Goal: Task Accomplishment & Management: Use online tool/utility

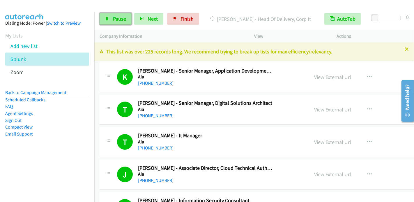
click at [115, 15] on link "Pause" at bounding box center [115, 19] width 32 height 12
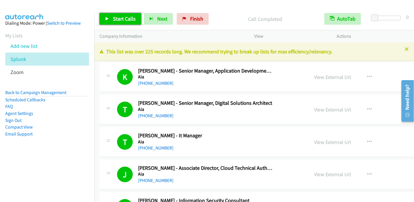
click at [118, 21] on span "Start Calls" at bounding box center [124, 18] width 23 height 7
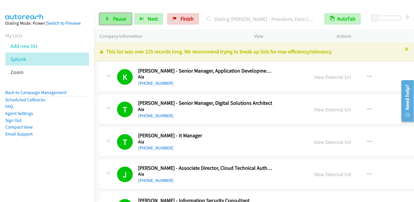
click at [122, 17] on span "Pause" at bounding box center [119, 18] width 13 height 7
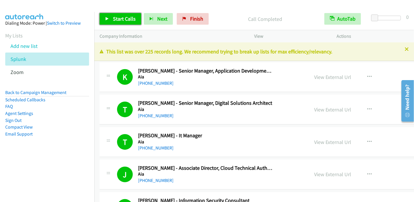
click at [122, 17] on span "Start Calls" at bounding box center [124, 18] width 23 height 7
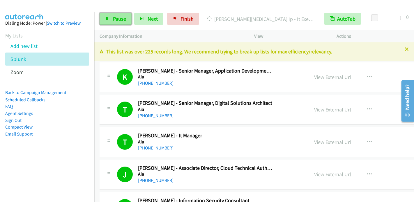
click at [113, 16] on span "Pause" at bounding box center [119, 18] width 13 height 7
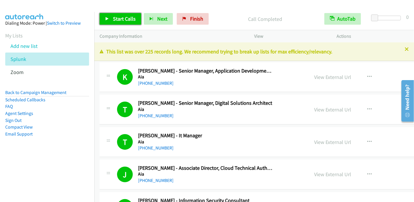
click at [125, 20] on span "Start Calls" at bounding box center [124, 18] width 23 height 7
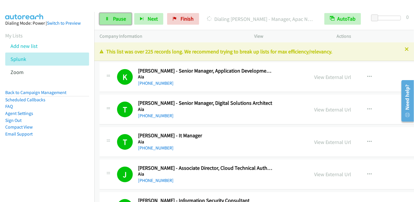
click at [122, 17] on span "Pause" at bounding box center [119, 18] width 13 height 7
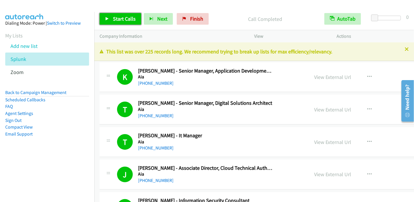
click at [107, 18] on icon at bounding box center [107, 19] width 4 height 4
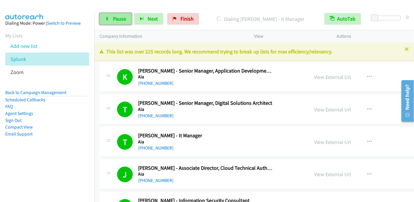
click at [116, 17] on span "Pause" at bounding box center [119, 18] width 13 height 7
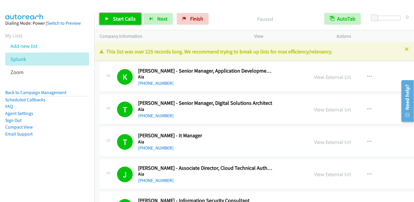
click at [120, 17] on span "Start Calls" at bounding box center [124, 18] width 23 height 7
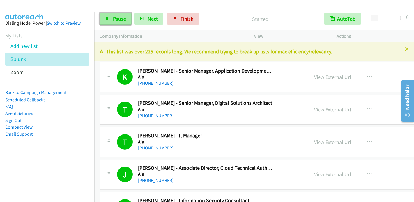
click at [109, 20] on link "Pause" at bounding box center [115, 19] width 32 height 12
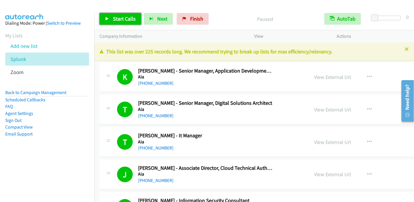
click at [120, 17] on span "Start Calls" at bounding box center [124, 18] width 23 height 7
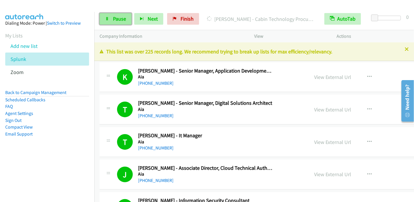
click at [122, 21] on span "Pause" at bounding box center [119, 18] width 13 height 7
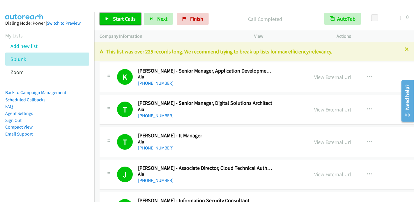
click at [115, 20] on span "Start Calls" at bounding box center [124, 18] width 23 height 7
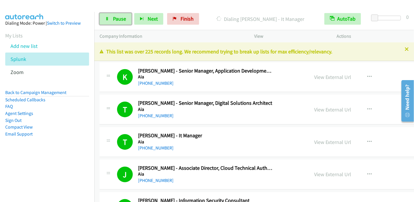
drag, startPoint x: 106, startPoint y: 18, endPoint x: 129, endPoint y: 10, distance: 24.2
click at [106, 18] on icon at bounding box center [107, 19] width 4 height 4
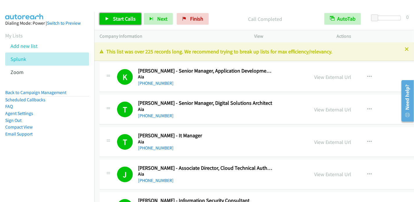
click at [128, 17] on span "Start Calls" at bounding box center [124, 18] width 23 height 7
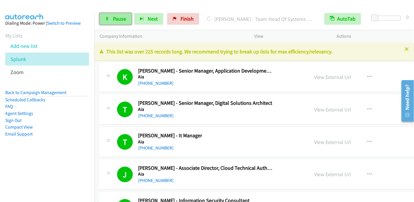
click at [117, 18] on span "Pause" at bounding box center [119, 18] width 13 height 7
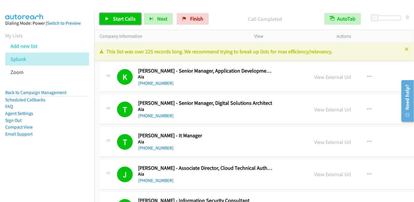
drag, startPoint x: 122, startPoint y: 18, endPoint x: 157, endPoint y: 3, distance: 38.5
click at [122, 18] on span "Start Calls" at bounding box center [124, 18] width 23 height 7
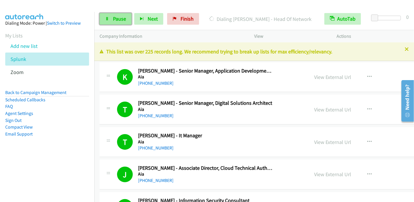
click at [125, 18] on span "Pause" at bounding box center [119, 18] width 13 height 7
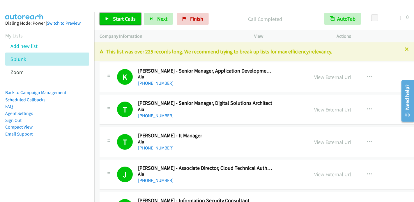
click at [116, 18] on span "Start Calls" at bounding box center [124, 18] width 23 height 7
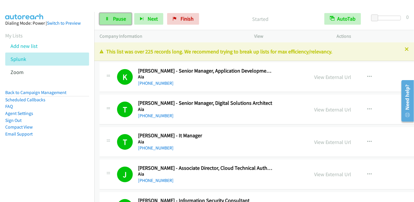
click at [115, 18] on span "Pause" at bounding box center [119, 18] width 13 height 7
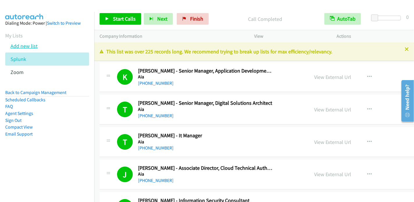
click at [33, 45] on link "Add new list" at bounding box center [23, 46] width 27 height 7
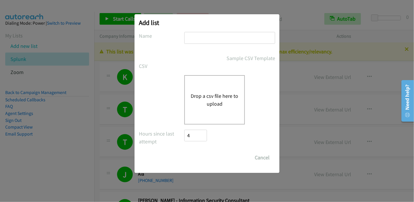
click at [198, 33] on input "text" at bounding box center [229, 38] width 91 height 12
type input "Splunk SEC"
click at [209, 97] on button "Drop a csv file here to upload" at bounding box center [214, 100] width 48 height 16
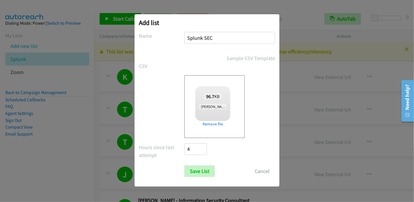
checkbox input "true"
click at [205, 172] on input "Save List" at bounding box center [199, 172] width 31 height 12
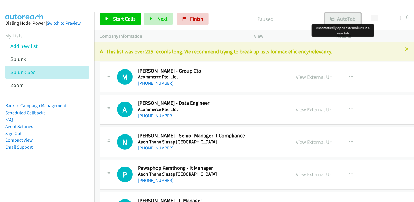
click at [345, 19] on button "AutoTab" at bounding box center [343, 19] width 36 height 12
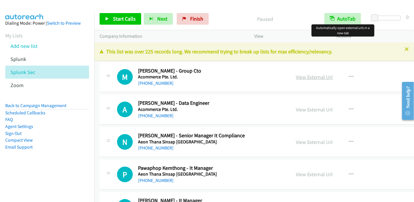
click at [304, 79] on link "View External Url" at bounding box center [314, 77] width 37 height 7
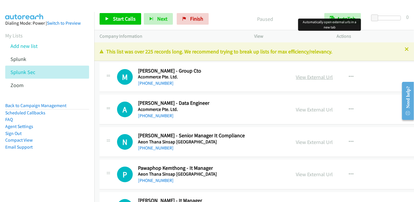
click at [316, 75] on link "View External Url" at bounding box center [314, 77] width 37 height 7
click at [116, 21] on span "Start Calls" at bounding box center [124, 18] width 23 height 7
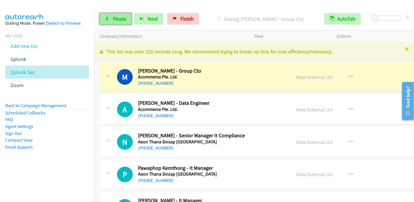
drag, startPoint x: 109, startPoint y: 18, endPoint x: 119, endPoint y: 14, distance: 10.2
click at [109, 18] on link "Pause" at bounding box center [115, 19] width 32 height 12
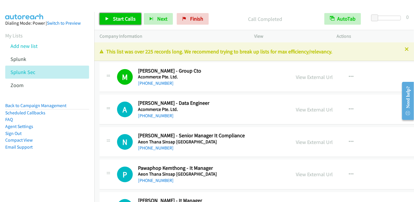
click at [111, 18] on link "Start Calls" at bounding box center [120, 19] width 42 height 12
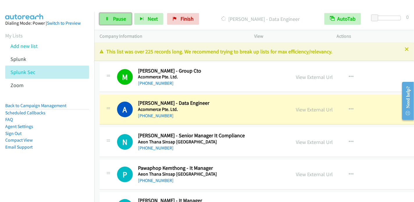
click at [118, 23] on link "Pause" at bounding box center [115, 19] width 32 height 12
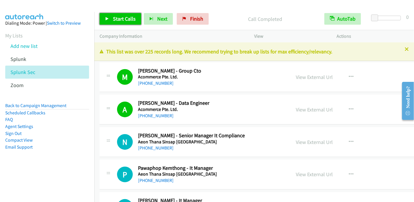
drag, startPoint x: 122, startPoint y: 19, endPoint x: 143, endPoint y: 0, distance: 29.0
click at [122, 19] on span "Start Calls" at bounding box center [124, 18] width 23 height 7
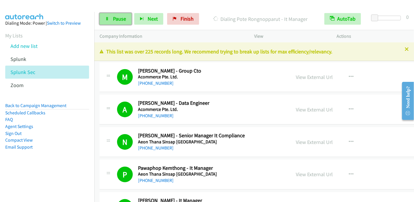
drag, startPoint x: 121, startPoint y: 22, endPoint x: 126, endPoint y: 15, distance: 8.4
click at [121, 22] on link "Pause" at bounding box center [115, 19] width 32 height 12
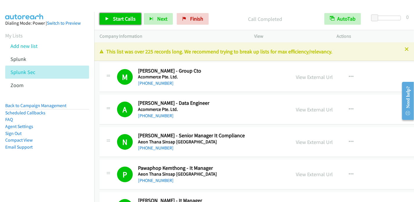
drag, startPoint x: 126, startPoint y: 19, endPoint x: 119, endPoint y: 13, distance: 9.9
click at [126, 19] on span "Start Calls" at bounding box center [124, 18] width 23 height 7
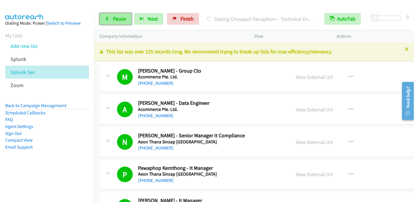
drag, startPoint x: 109, startPoint y: 18, endPoint x: 112, endPoint y: 17, distance: 3.3
click at [109, 18] on link "Pause" at bounding box center [115, 19] width 32 height 12
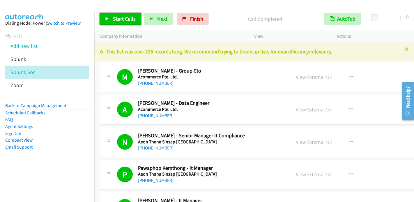
click at [115, 18] on span "Start Calls" at bounding box center [124, 18] width 23 height 7
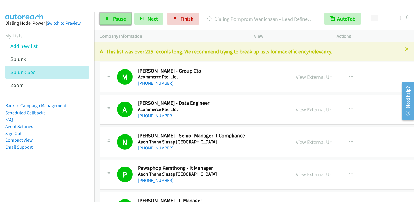
click at [113, 16] on span "Pause" at bounding box center [119, 18] width 13 height 7
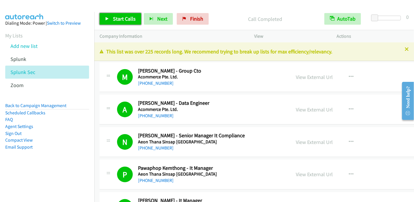
click at [115, 22] on span "Start Calls" at bounding box center [124, 18] width 23 height 7
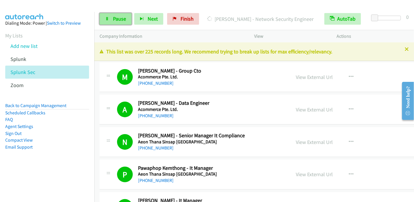
click at [111, 16] on link "Pause" at bounding box center [115, 19] width 32 height 12
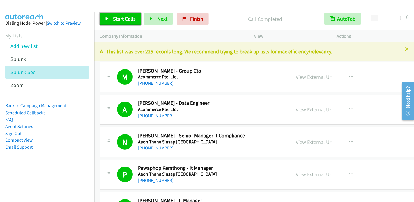
click at [128, 16] on span "Start Calls" at bounding box center [124, 18] width 23 height 7
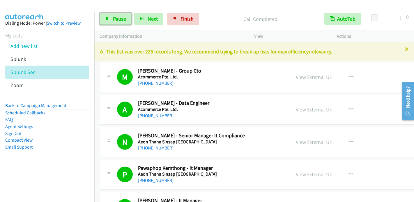
drag, startPoint x: 106, startPoint y: 22, endPoint x: 118, endPoint y: 12, distance: 15.9
click at [107, 22] on link "Pause" at bounding box center [115, 19] width 32 height 12
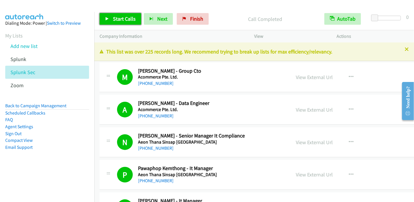
click at [130, 22] on link "Start Calls" at bounding box center [120, 19] width 42 height 12
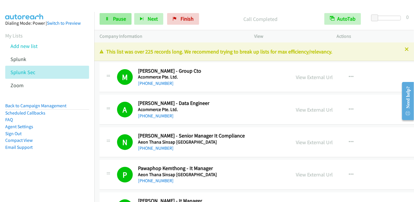
click at [120, 19] on span "Pause" at bounding box center [119, 18] width 13 height 7
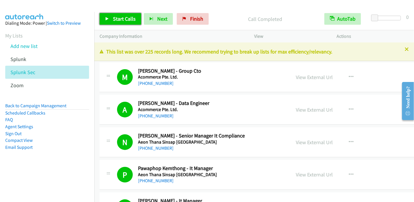
click at [115, 17] on span "Start Calls" at bounding box center [124, 18] width 23 height 7
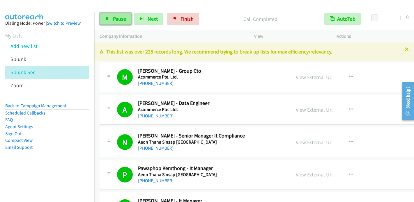
click at [117, 19] on span "Pause" at bounding box center [119, 18] width 13 height 7
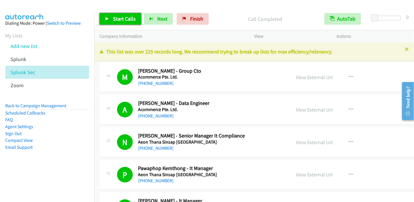
click at [122, 22] on link "Start Calls" at bounding box center [120, 19] width 42 height 12
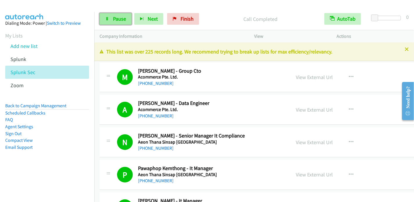
click at [117, 19] on span "Pause" at bounding box center [119, 18] width 13 height 7
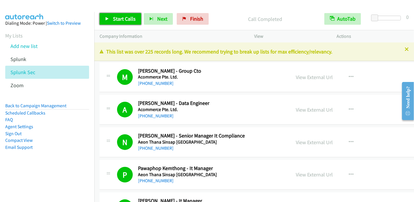
click at [115, 21] on span "Start Calls" at bounding box center [124, 18] width 23 height 7
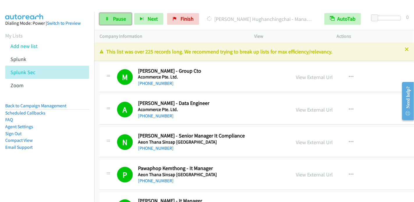
click at [117, 15] on span "Pause" at bounding box center [119, 18] width 13 height 7
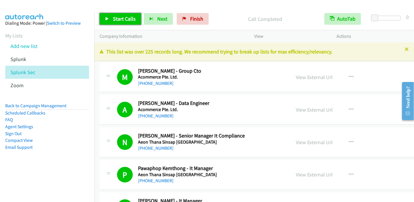
click at [121, 17] on span "Start Calls" at bounding box center [124, 18] width 23 height 7
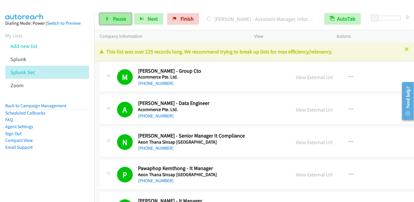
click at [111, 20] on link "Pause" at bounding box center [115, 19] width 32 height 12
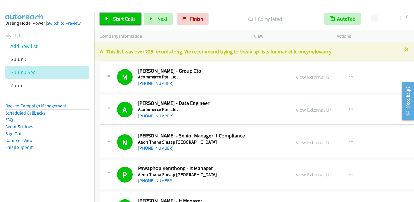
click at [109, 19] on link "Start Calls" at bounding box center [120, 19] width 42 height 12
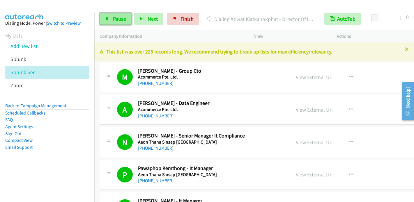
click at [112, 21] on link "Pause" at bounding box center [115, 19] width 32 height 12
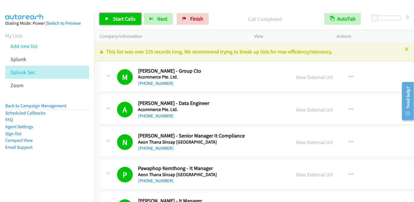
click at [126, 18] on span "Start Calls" at bounding box center [124, 18] width 23 height 7
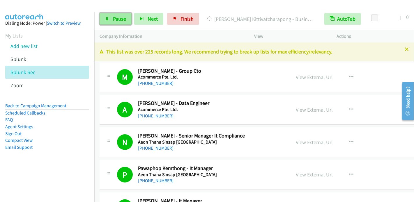
click at [117, 16] on span "Pause" at bounding box center [119, 18] width 13 height 7
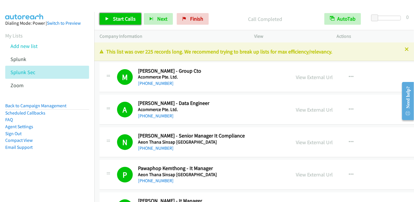
click at [113, 17] on span "Start Calls" at bounding box center [124, 18] width 23 height 7
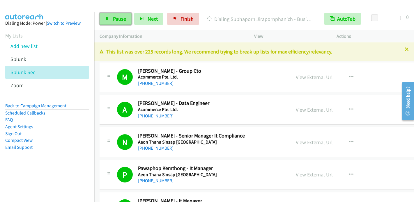
click at [114, 20] on span "Pause" at bounding box center [119, 18] width 13 height 7
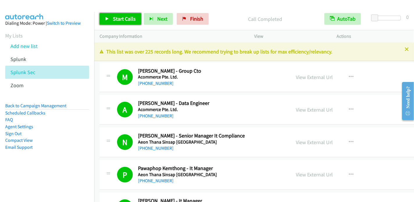
click at [110, 18] on link "Start Calls" at bounding box center [120, 19] width 42 height 12
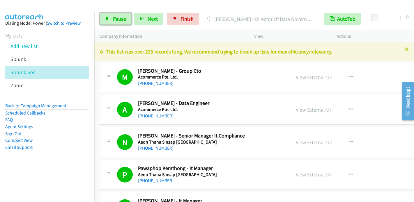
drag, startPoint x: 105, startPoint y: 18, endPoint x: 116, endPoint y: 10, distance: 14.0
click at [105, 18] on icon at bounding box center [107, 19] width 4 height 4
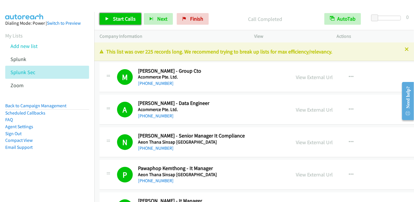
click at [113, 20] on span "Start Calls" at bounding box center [124, 18] width 23 height 7
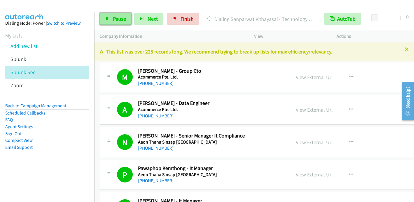
click at [112, 19] on link "Pause" at bounding box center [115, 19] width 32 height 12
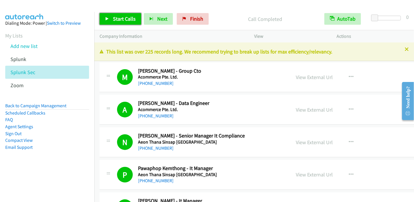
drag, startPoint x: 119, startPoint y: 18, endPoint x: 129, endPoint y: 6, distance: 15.9
click at [119, 18] on span "Start Calls" at bounding box center [124, 18] width 23 height 7
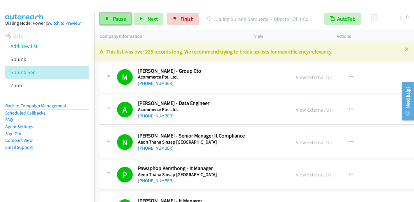
click at [109, 21] on link "Pause" at bounding box center [115, 19] width 32 height 12
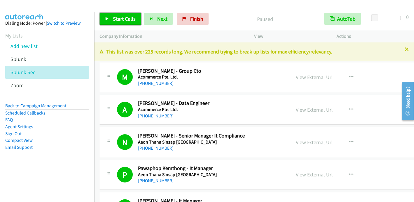
click at [109, 21] on link "Start Calls" at bounding box center [120, 19] width 42 height 12
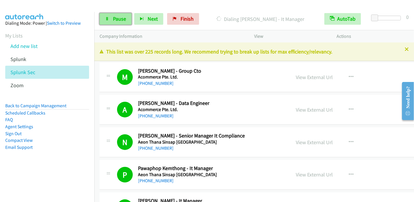
click at [111, 18] on link "Pause" at bounding box center [115, 19] width 32 height 12
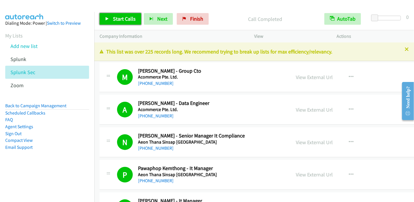
click at [112, 17] on link "Start Calls" at bounding box center [120, 19] width 42 height 12
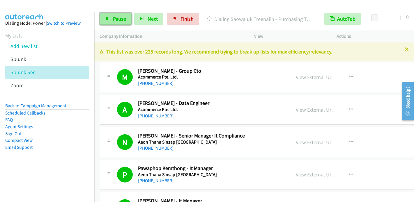
click at [122, 17] on span "Pause" at bounding box center [119, 18] width 13 height 7
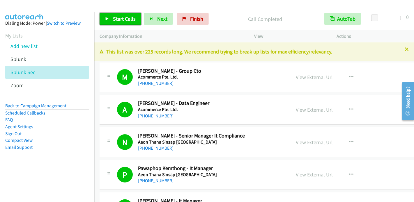
click at [115, 19] on span "Start Calls" at bounding box center [124, 18] width 23 height 7
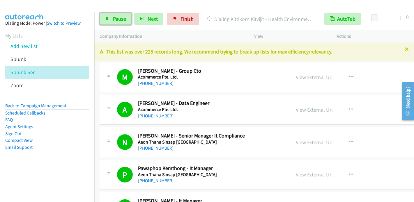
drag, startPoint x: 105, startPoint y: 16, endPoint x: 131, endPoint y: 2, distance: 28.8
click at [106, 17] on link "Pause" at bounding box center [115, 19] width 32 height 12
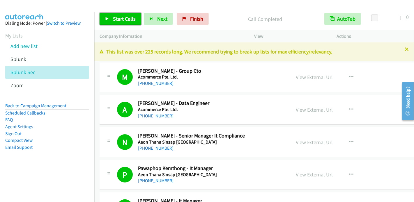
click at [109, 18] on link "Start Calls" at bounding box center [120, 19] width 42 height 12
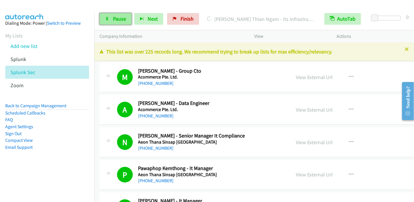
click at [108, 16] on link "Pause" at bounding box center [115, 19] width 32 height 12
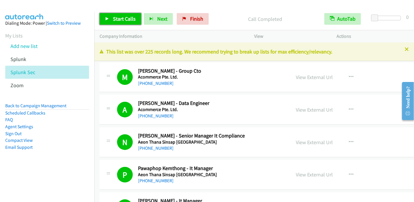
click at [117, 16] on span "Start Calls" at bounding box center [124, 18] width 23 height 7
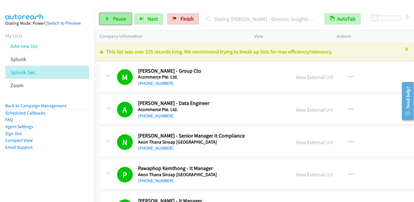
click at [113, 17] on span "Pause" at bounding box center [119, 18] width 13 height 7
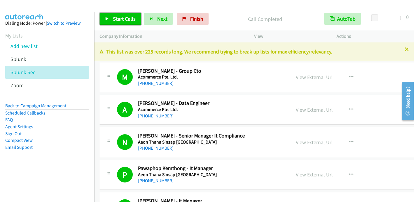
click at [126, 21] on span "Start Calls" at bounding box center [124, 18] width 23 height 7
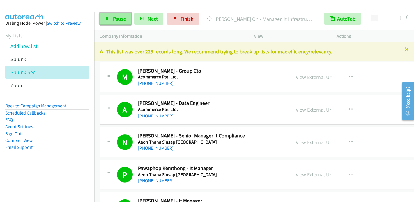
click at [116, 20] on span "Pause" at bounding box center [119, 18] width 13 height 7
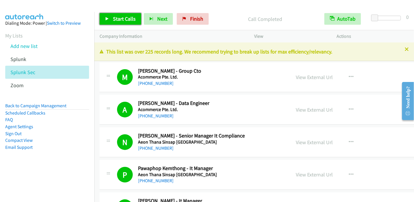
drag, startPoint x: 114, startPoint y: 23, endPoint x: 117, endPoint y: 17, distance: 6.9
click at [114, 23] on link "Start Calls" at bounding box center [120, 19] width 42 height 12
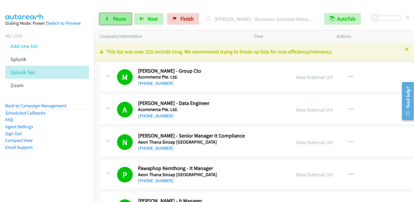
click at [113, 17] on span "Pause" at bounding box center [119, 18] width 13 height 7
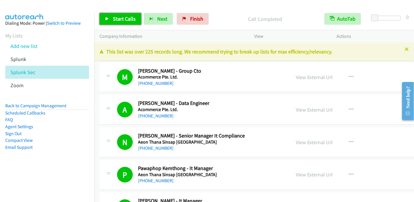
click at [111, 20] on link "Start Calls" at bounding box center [120, 19] width 42 height 12
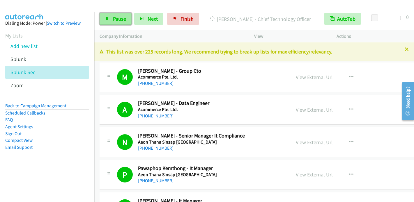
click at [118, 19] on span "Pause" at bounding box center [119, 18] width 13 height 7
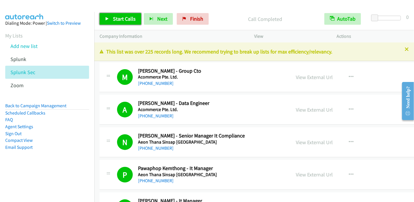
click at [124, 17] on span "Start Calls" at bounding box center [124, 18] width 23 height 7
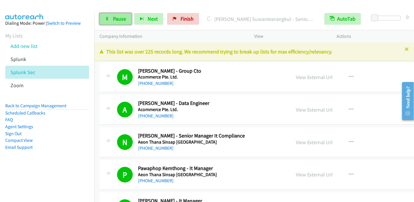
drag, startPoint x: 117, startPoint y: 21, endPoint x: 121, endPoint y: 16, distance: 5.6
click at [117, 21] on span "Pause" at bounding box center [119, 18] width 13 height 7
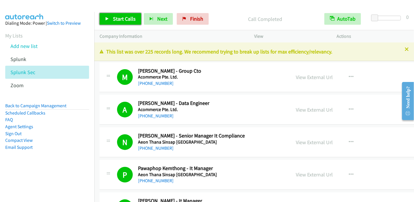
click at [111, 24] on link "Start Calls" at bounding box center [120, 19] width 42 height 12
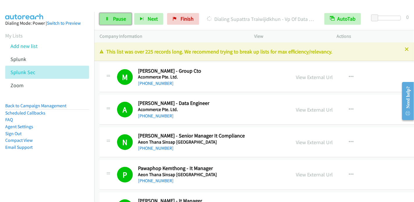
click at [113, 18] on span "Pause" at bounding box center [119, 18] width 13 height 7
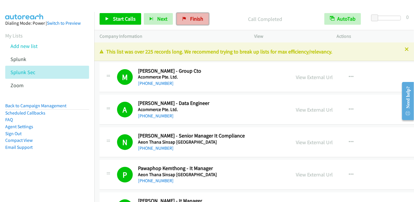
click at [200, 19] on span "Finish" at bounding box center [196, 18] width 13 height 7
